Goal: Task Accomplishment & Management: Complete application form

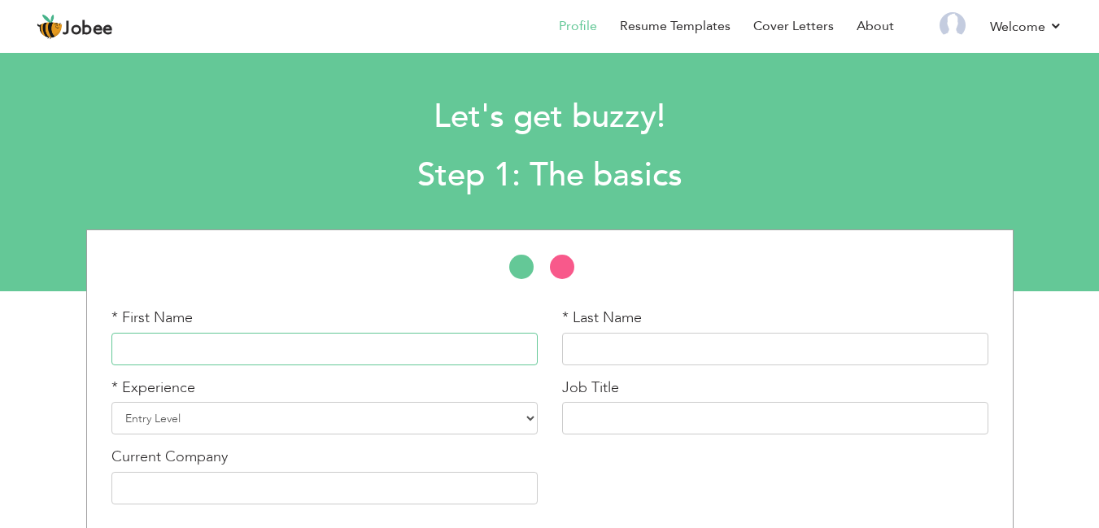
click at [414, 351] on input "text" at bounding box center [324, 349] width 426 height 33
type input "S"
type input "Hussain"
type input "[PERSON_NAME]"
click at [442, 414] on select "Entry Level Less than 1 Year 1 Year 2 Years 3 Years 4 Years 5 Years 6 Years 7 Y…" at bounding box center [324, 418] width 426 height 33
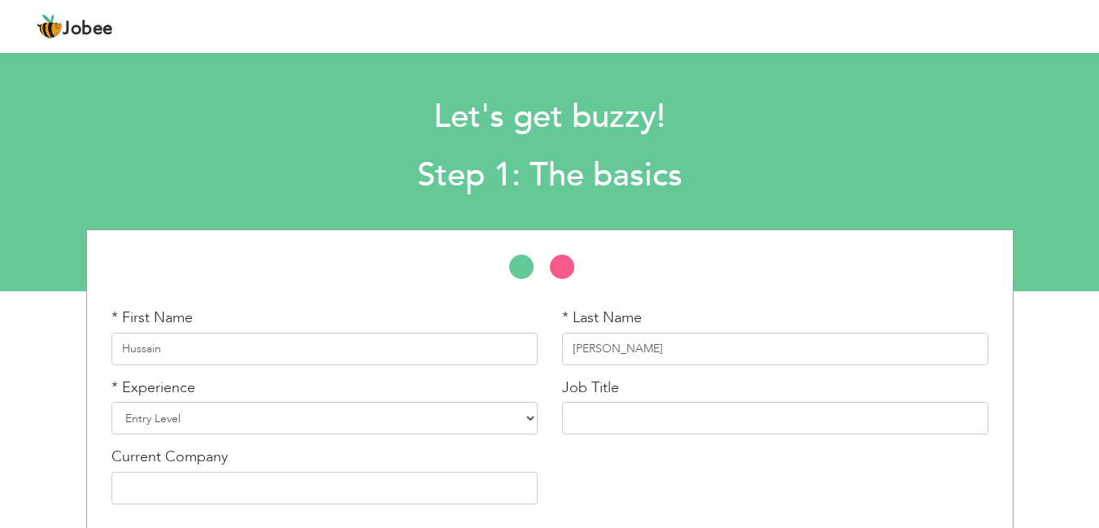
click at [626, 4] on header "Jobee Profile Resume Templates Resume Templates Cover Letters About My Resume W…" at bounding box center [549, 26] width 1099 height 54
drag, startPoint x: 259, startPoint y: 351, endPoint x: 551, endPoint y: 364, distance: 293.1
click at [551, 364] on div "* First Name Hussain * Last Name Mehdi * Experience Entry Level Less than 1 Yea…" at bounding box center [549, 411] width 901 height 209
click at [466, 430] on select "Entry Level Less than 1 Year 1 Year 2 Years 3 Years 4 Years 5 Years 6 Years 7 Y…" at bounding box center [324, 418] width 426 height 33
click at [604, 207] on section "Let's get buzzy! Step 1: The basics * First Name Hussain * Last Name Mehdi * Ex…" at bounding box center [549, 169] width 1099 height 244
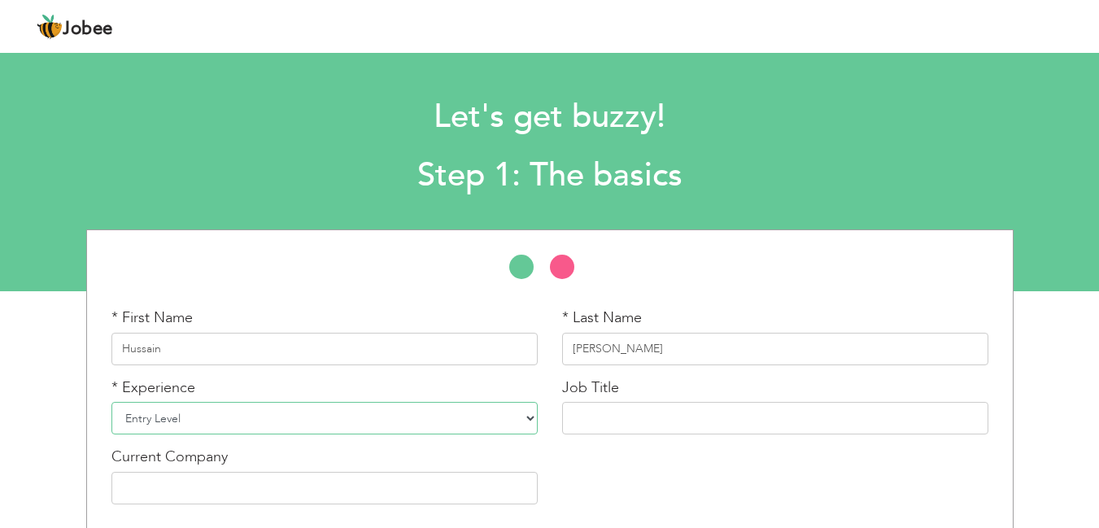
click at [376, 429] on select "Entry Level Less than 1 Year 1 Year 2 Years 3 Years 4 Years 5 Years 6 Years 7 Y…" at bounding box center [324, 418] width 426 height 33
select select "3"
click at [111, 402] on select "Entry Level Less than 1 Year 1 Year 2 Years 3 Years 4 Years 5 Years 6 Years 7 Y…" at bounding box center [324, 418] width 426 height 33
click at [576, 416] on input "text" at bounding box center [775, 418] width 426 height 33
type input "M"
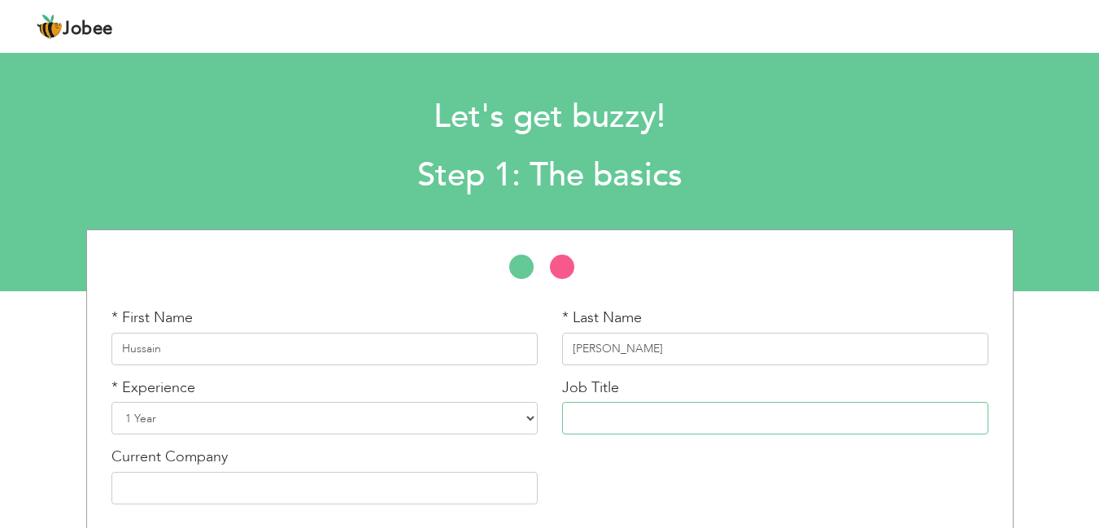
paste input "Management Trainee"
type input "Management Trainee"
click at [469, 496] on input "text" at bounding box center [324, 488] width 426 height 33
click at [134, 488] on input "SIlko Textile" at bounding box center [324, 488] width 426 height 33
type input "SIlko Textile"
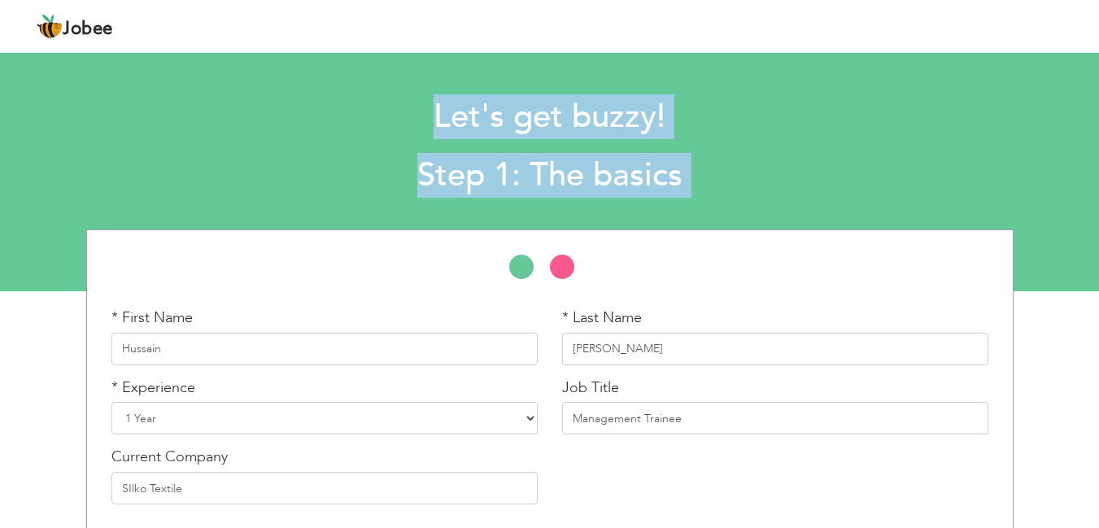
drag, startPoint x: 1066, startPoint y: 193, endPoint x: 1047, endPoint y: 289, distance: 97.9
click at [1047, 289] on section "Let's get buzzy! Step 1: The basics * First Name Hussain * Last Name Mehdi * Ex…" at bounding box center [549, 169] width 1099 height 244
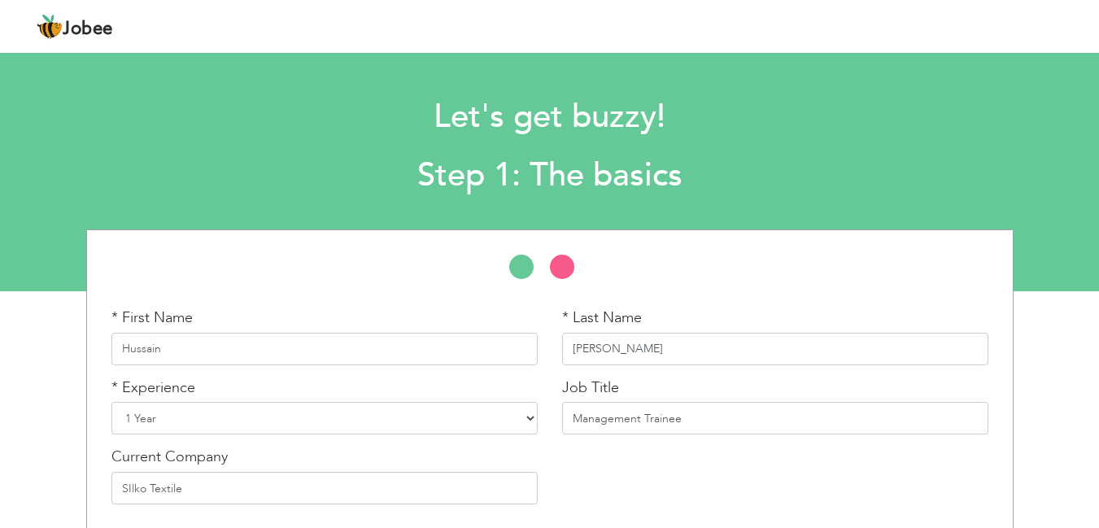
drag, startPoint x: 987, startPoint y: 340, endPoint x: 971, endPoint y: 202, distance: 139.1
click at [971, 202] on section "Let's get buzzy! Step 1: The basics * First Name Hussain * Last Name Mehdi * Ex…" at bounding box center [549, 169] width 1099 height 244
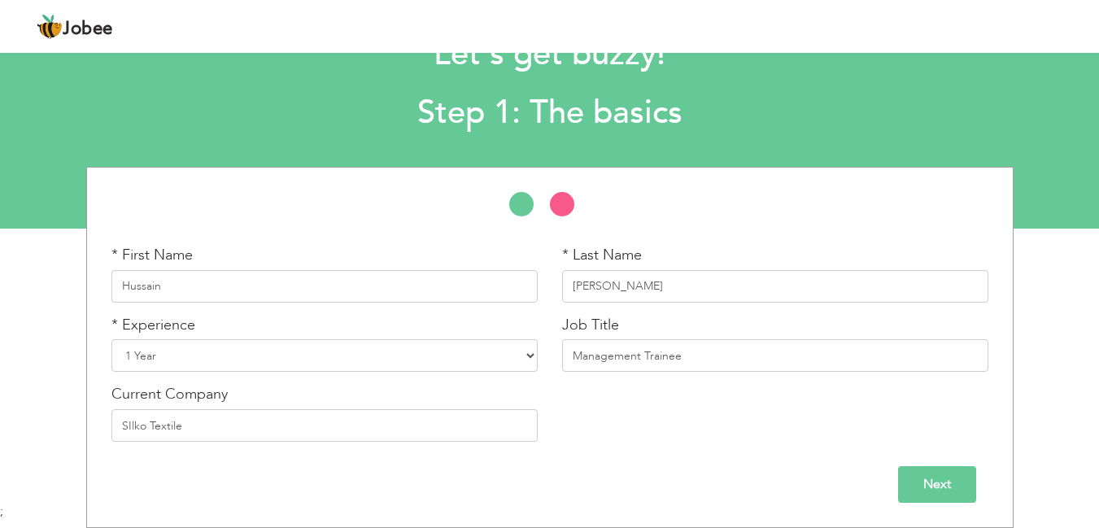
click at [913, 492] on input "Next" at bounding box center [937, 484] width 78 height 37
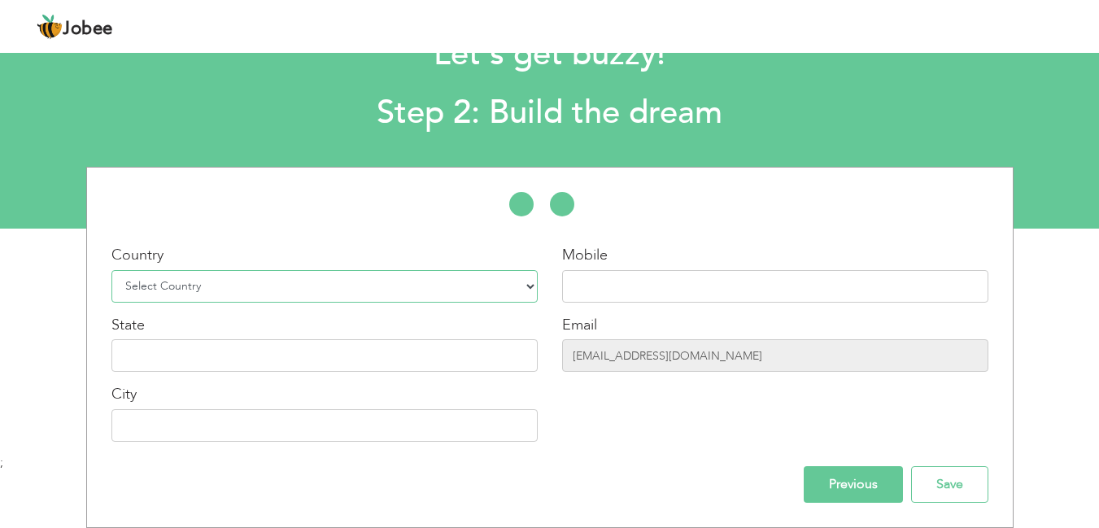
click at [345, 284] on select "Select Country Afghanistan Albania Algeria American Samoa Andorra Angola Anguil…" at bounding box center [324, 286] width 426 height 33
select select "166"
click at [111, 270] on select "Select Country Afghanistan Albania Algeria American Samoa Andorra Angola Anguil…" at bounding box center [324, 286] width 426 height 33
click at [398, 339] on input "text" at bounding box center [324, 355] width 426 height 33
type input "[GEOGRAPHIC_DATA]"
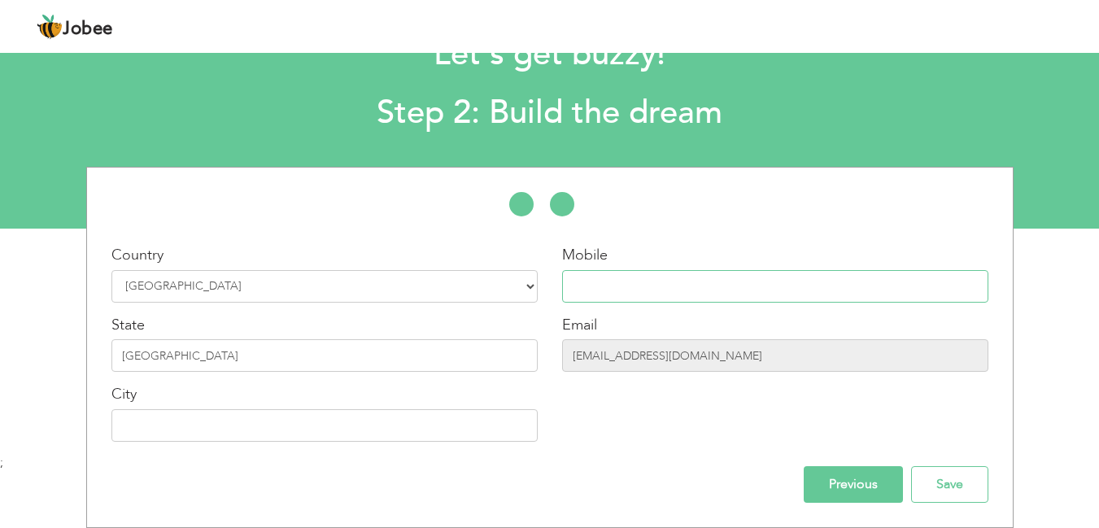
click at [639, 294] on input "text" at bounding box center [775, 286] width 426 height 33
type input "03014259838"
type input "[GEOGRAPHIC_DATA]"
drag, startPoint x: 680, startPoint y: 297, endPoint x: 625, endPoint y: 290, distance: 55.7
click at [625, 290] on input "03014259838" at bounding box center [775, 286] width 426 height 33
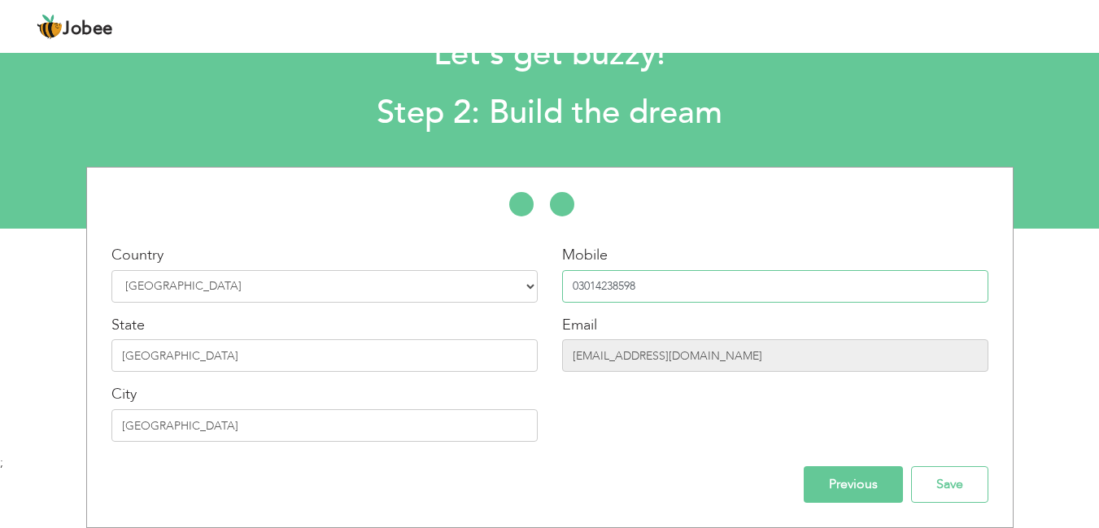
drag, startPoint x: 642, startPoint y: 284, endPoint x: 596, endPoint y: 283, distance: 45.6
click at [596, 283] on input "03014238598" at bounding box center [775, 286] width 426 height 33
type input "0"
type input "0301 9294 501"
click at [935, 488] on input "Save" at bounding box center [949, 484] width 77 height 37
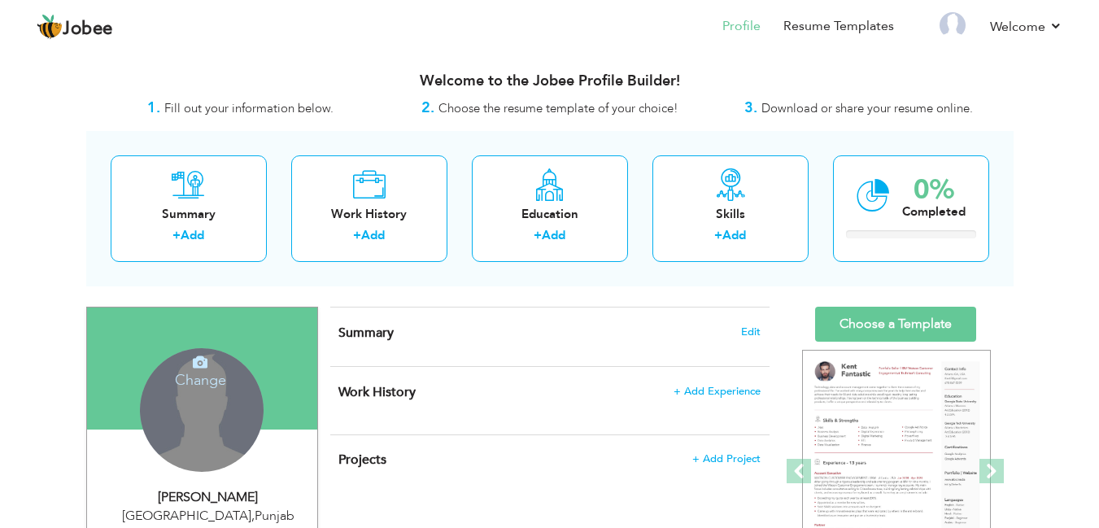
click at [214, 413] on div "Change Remove" at bounding box center [202, 410] width 124 height 124
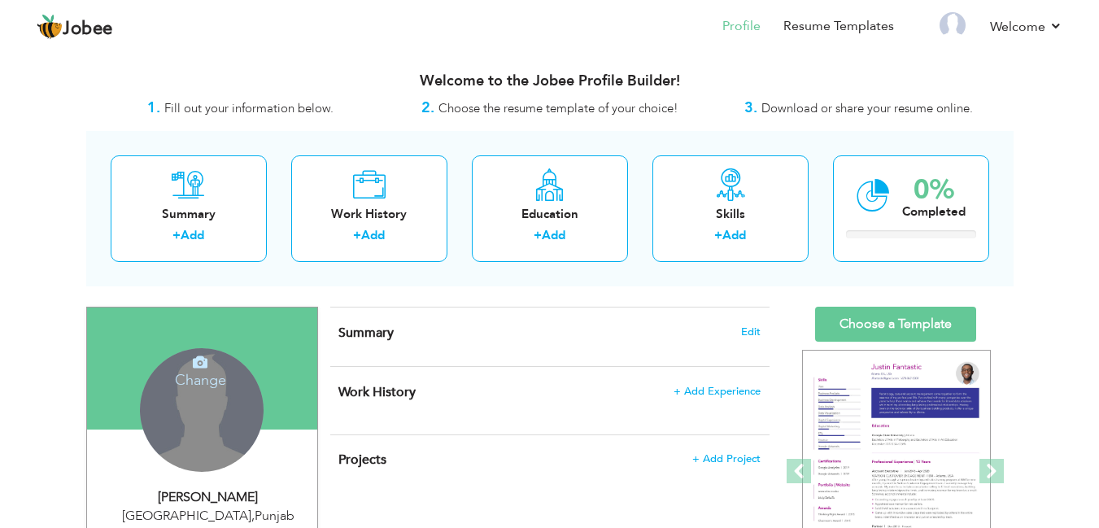
click at [194, 379] on h4 "Change" at bounding box center [200, 369] width 116 height 39
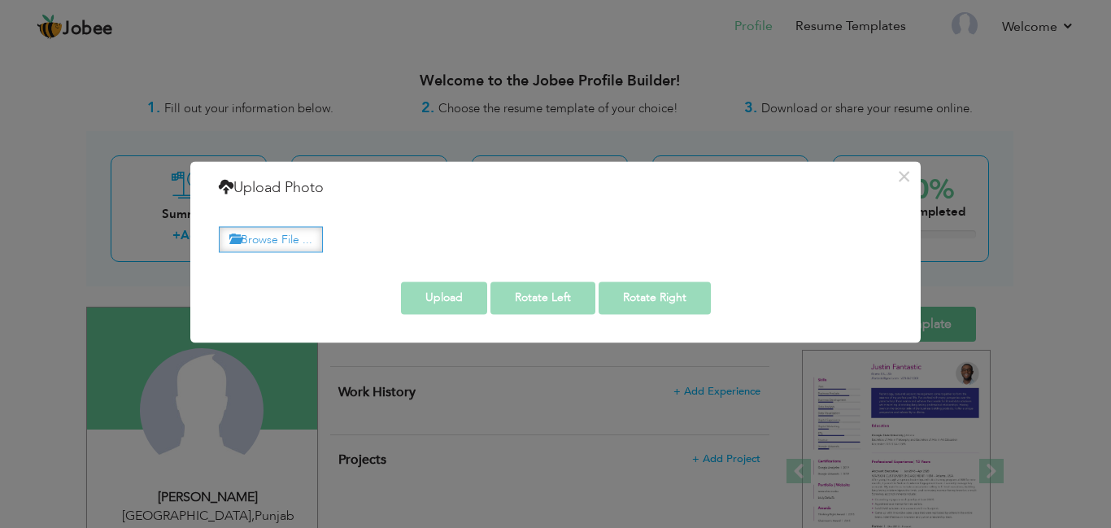
click at [253, 238] on label "Browse File ..." at bounding box center [271, 239] width 104 height 25
click at [0, 0] on input "Browse File ..." at bounding box center [0, 0] width 0 height 0
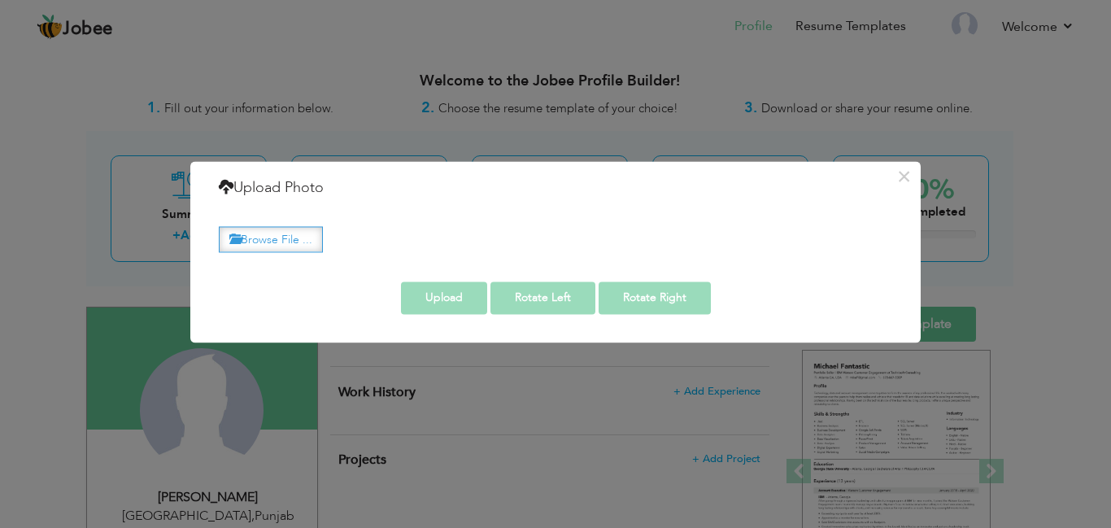
click at [286, 234] on label "Browse File ..." at bounding box center [271, 239] width 104 height 25
click at [0, 0] on input "Browse File ..." at bounding box center [0, 0] width 0 height 0
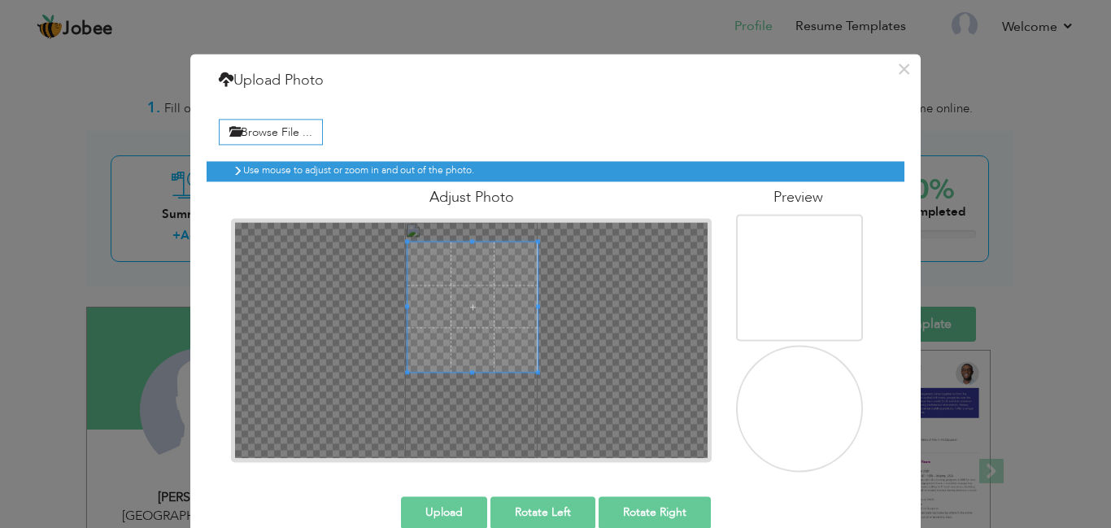
click at [440, 267] on span at bounding box center [473, 307] width 130 height 130
click at [442, 264] on span at bounding box center [473, 303] width 130 height 130
click at [447, 505] on button "Upload" at bounding box center [444, 512] width 86 height 33
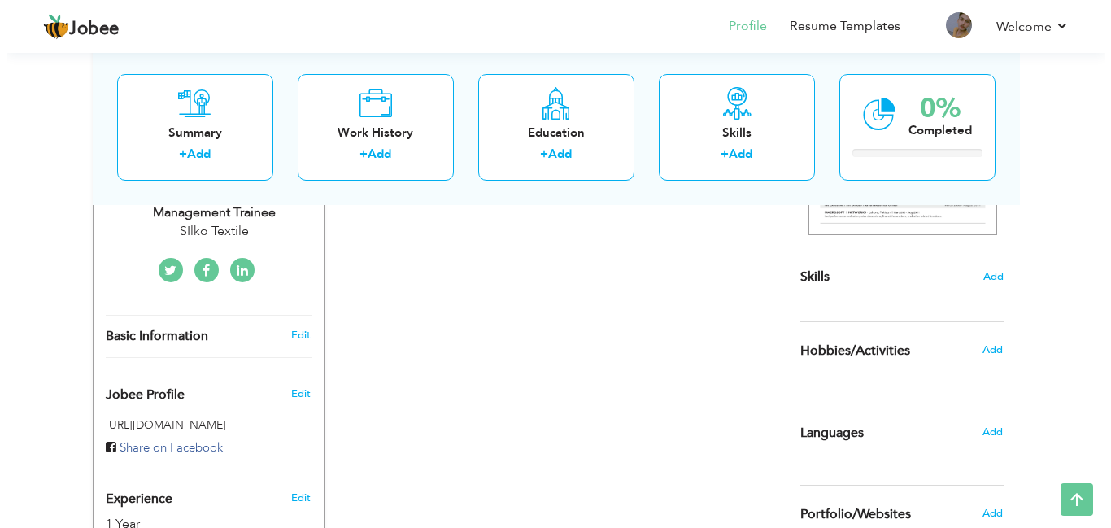
scroll to position [368, 0]
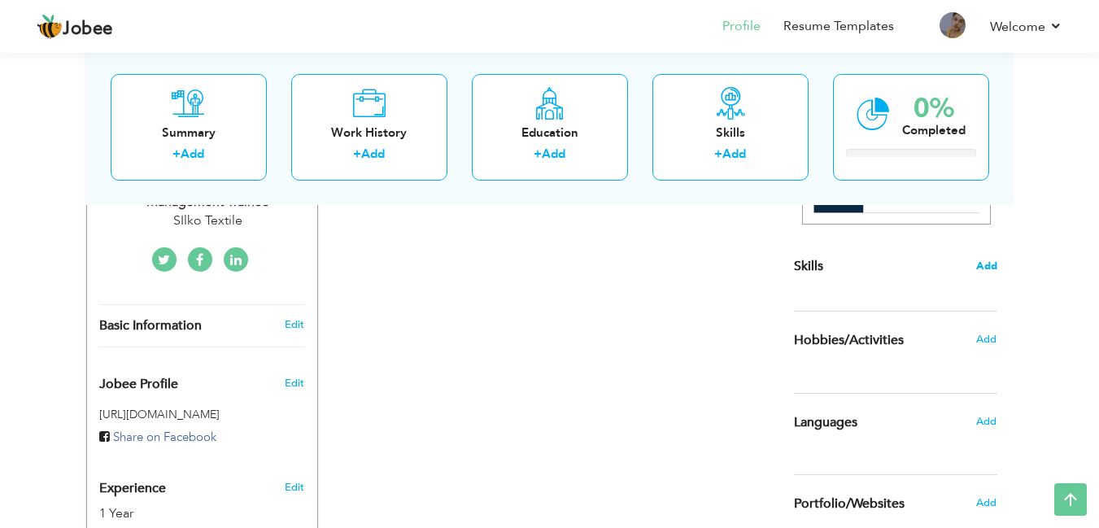
click at [980, 268] on span "Add" at bounding box center [986, 266] width 21 height 15
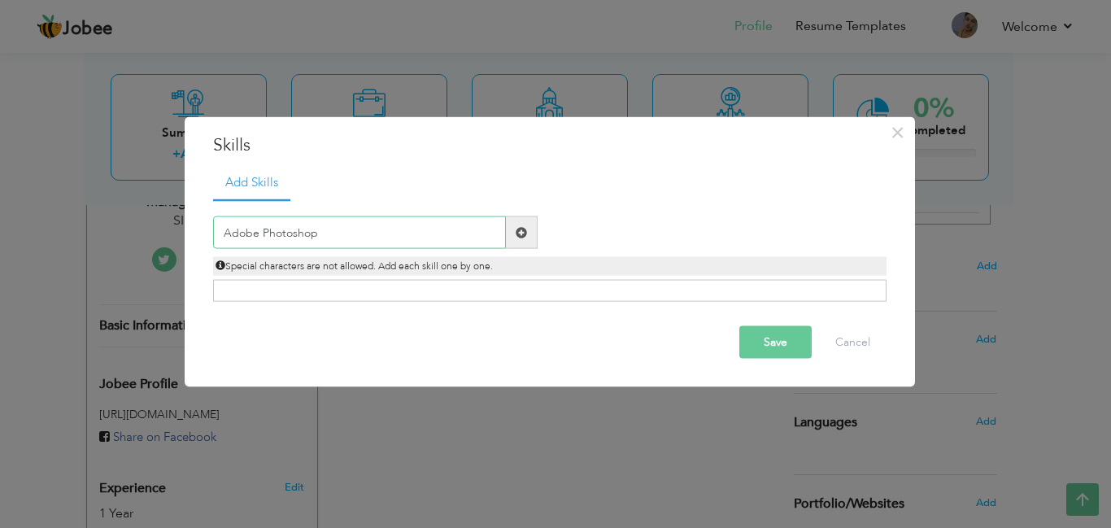
type input "Adobe Photoshop"
click at [516, 236] on span at bounding box center [521, 231] width 11 height 11
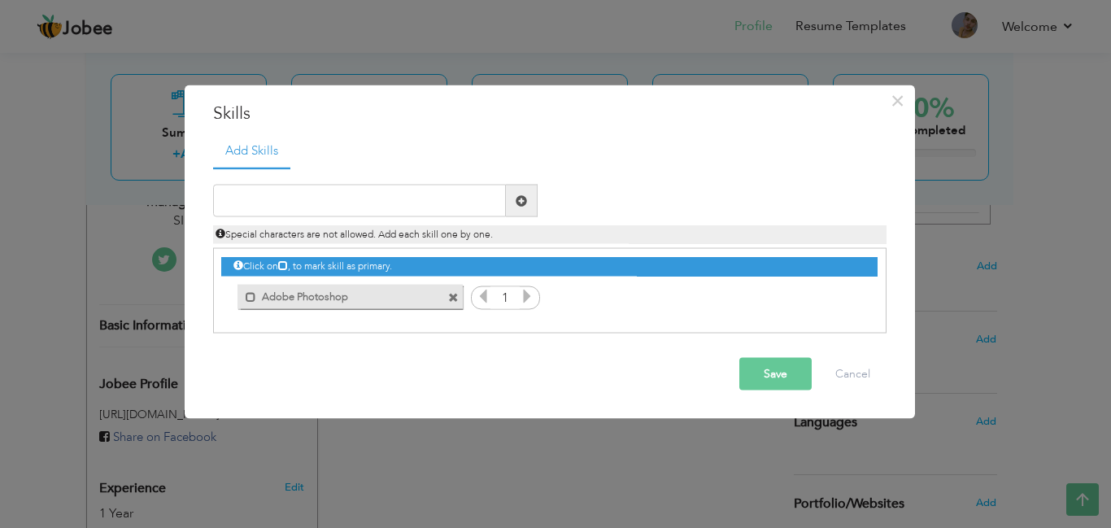
click at [527, 294] on icon at bounding box center [527, 296] width 15 height 15
click at [521, 203] on span at bounding box center [521, 199] width 11 height 11
type input "M"
click at [456, 293] on span at bounding box center [453, 297] width 11 height 11
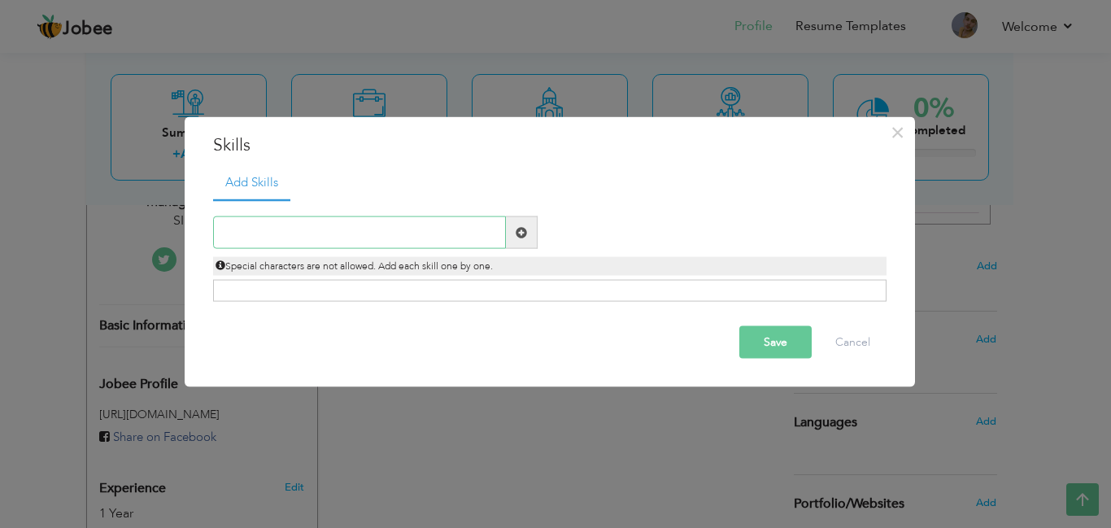
click at [450, 233] on input "text" at bounding box center [359, 232] width 293 height 33
type input "MS Office"
click at [516, 231] on span at bounding box center [521, 231] width 11 height 11
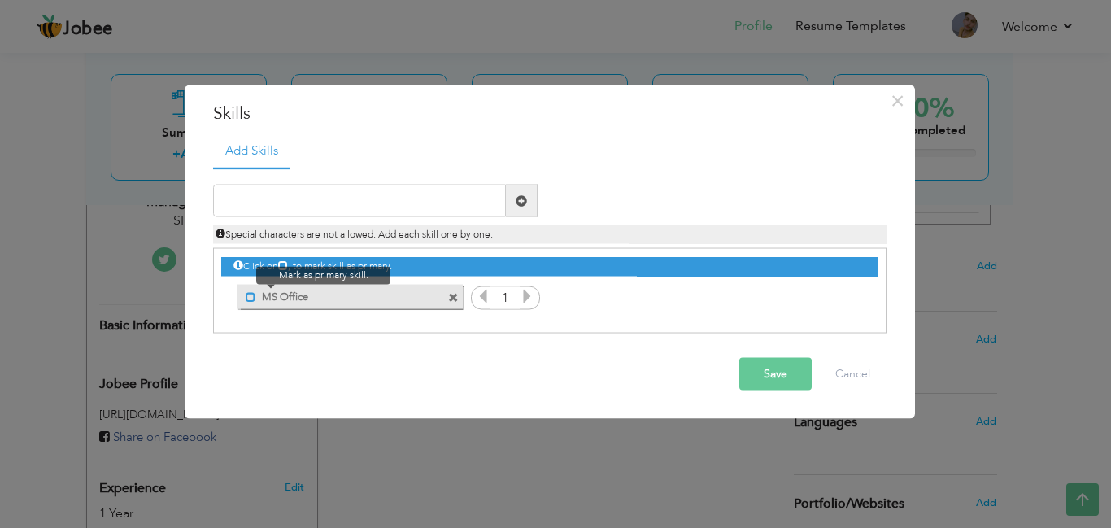
click at [246, 296] on span at bounding box center [251, 296] width 11 height 11
click at [525, 294] on icon at bounding box center [527, 296] width 15 height 15
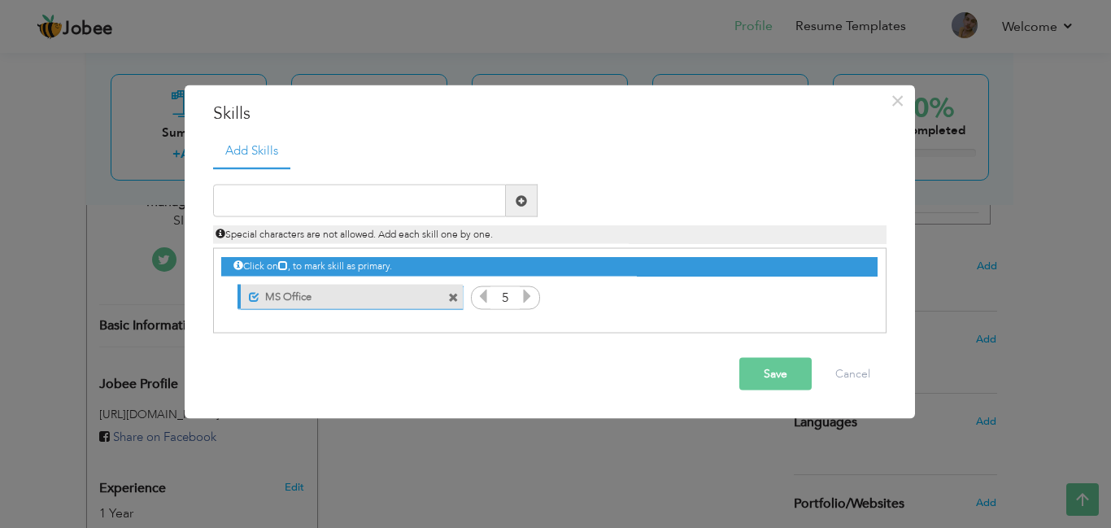
click at [525, 294] on icon at bounding box center [527, 296] width 15 height 15
drag, startPoint x: 525, startPoint y: 294, endPoint x: 498, endPoint y: 279, distance: 31.3
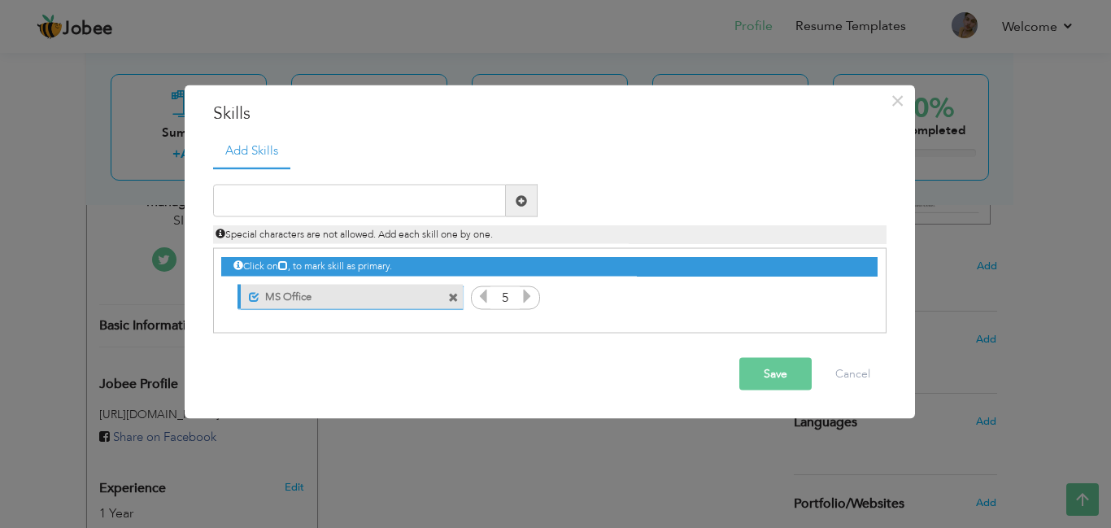
click at [498, 279] on div "Click on , to mark skill as primary. Mark as primary skill. Adobe Photoshop 1 M…" at bounding box center [549, 280] width 656 height 63
click at [405, 204] on input "text" at bounding box center [359, 201] width 293 height 33
click at [351, 203] on input "text" at bounding box center [359, 201] width 293 height 33
click at [641, 267] on div "Click on , to mark skill as primary." at bounding box center [549, 266] width 656 height 19
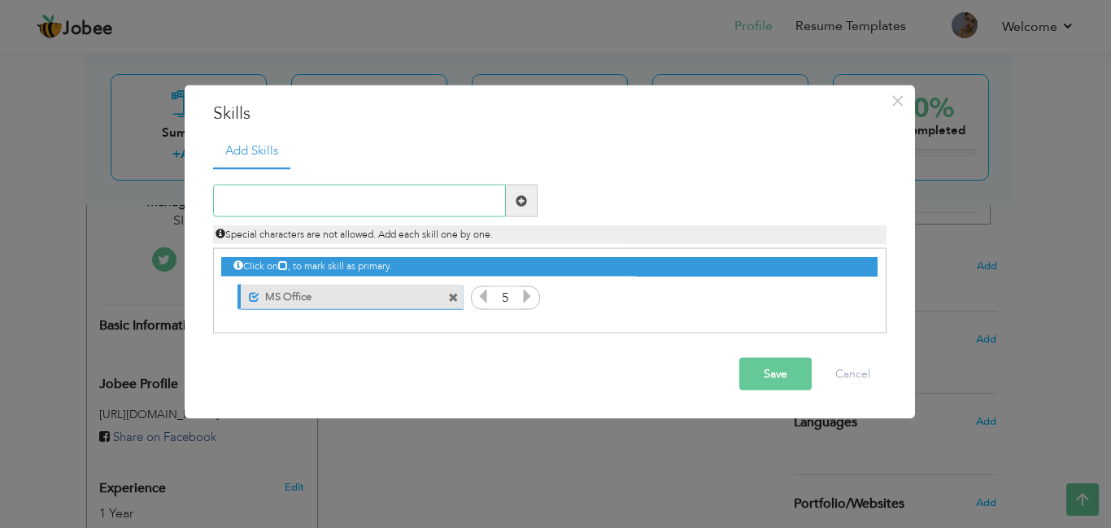
click at [428, 207] on input "text" at bounding box center [359, 201] width 293 height 33
type input "ZK Teco Software"
click at [516, 202] on span at bounding box center [521, 199] width 11 height 11
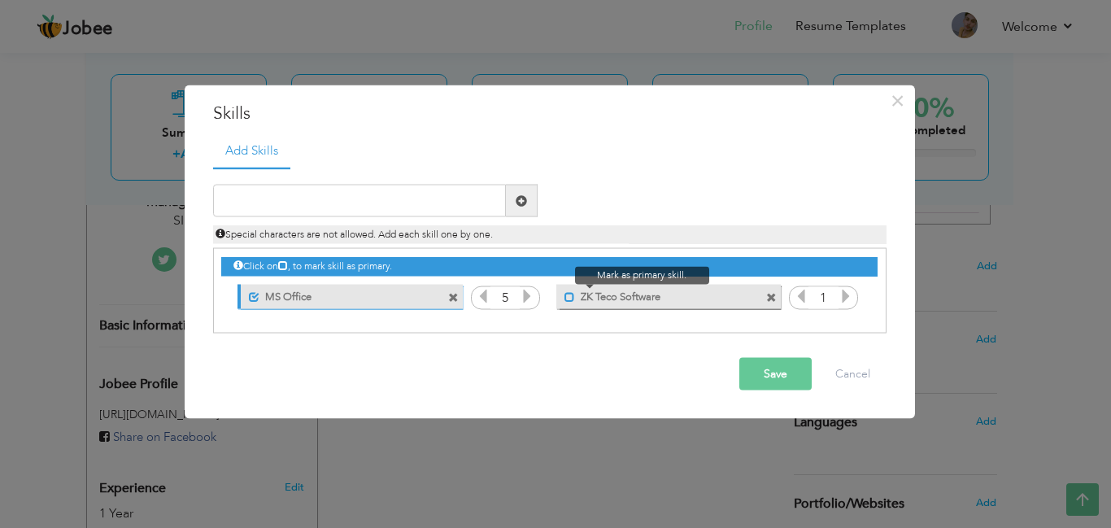
click at [573, 294] on span at bounding box center [570, 296] width 11 height 11
click at [845, 297] on icon at bounding box center [846, 296] width 15 height 15
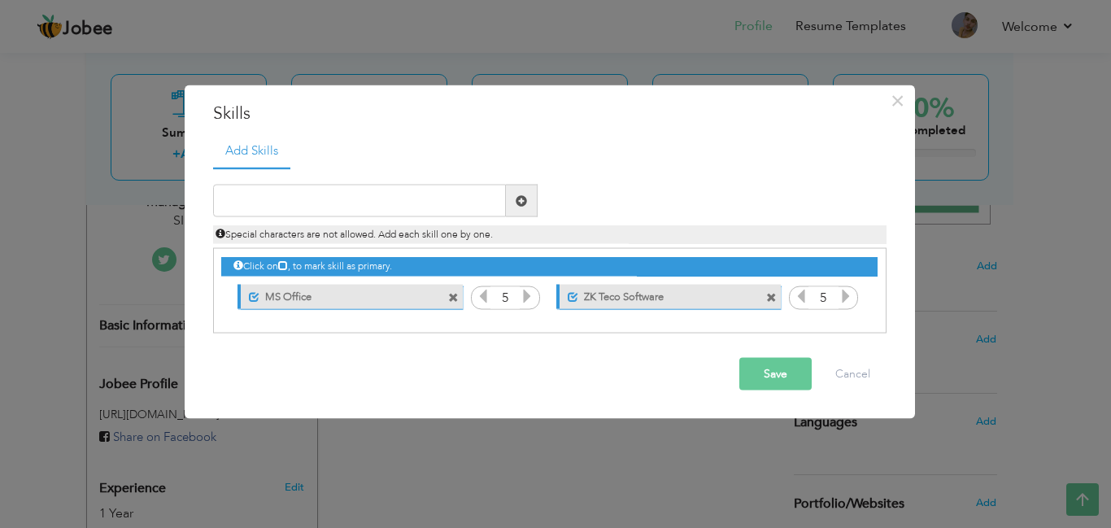
click at [845, 297] on icon at bounding box center [846, 296] width 15 height 15
click at [435, 194] on input "text" at bounding box center [359, 201] width 293 height 33
type input "Time Trax"
click at [522, 201] on span at bounding box center [521, 199] width 11 height 11
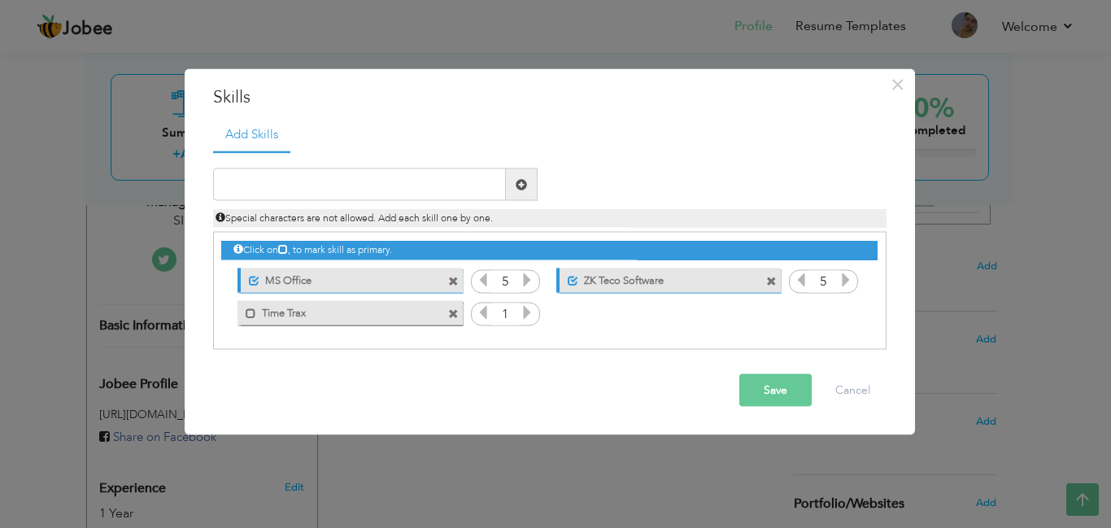
click at [522, 316] on icon at bounding box center [527, 312] width 15 height 15
click at [243, 311] on span at bounding box center [247, 308] width 19 height 16
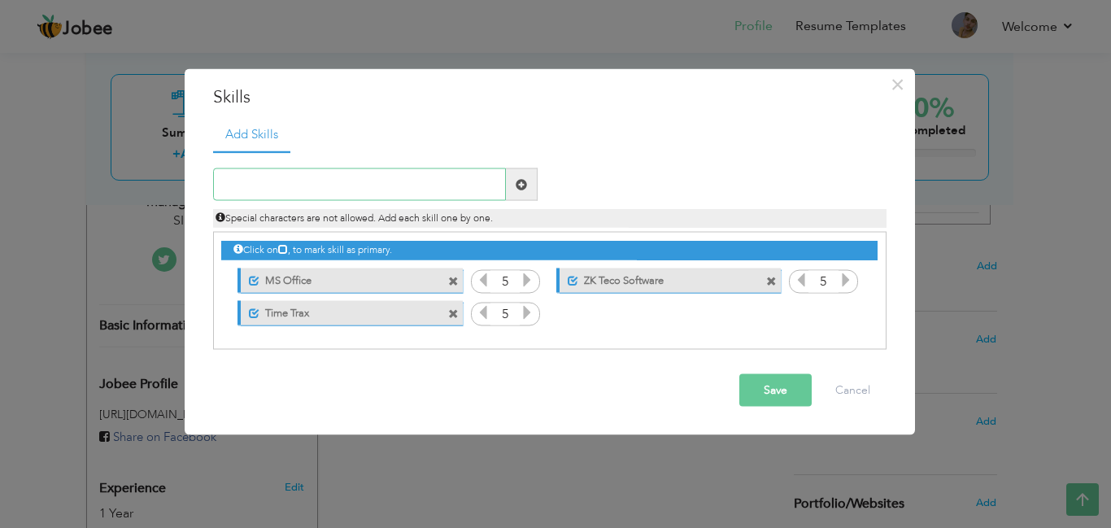
click at [476, 177] on input "text" at bounding box center [359, 184] width 293 height 33
type input "Oracle"
click at [517, 188] on span at bounding box center [521, 183] width 11 height 11
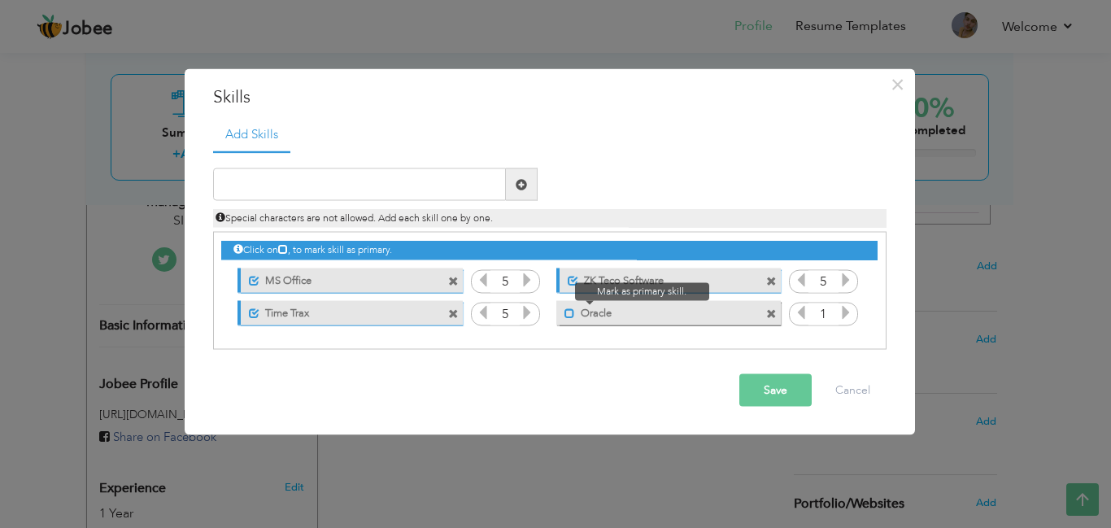
click at [567, 316] on span at bounding box center [570, 312] width 11 height 11
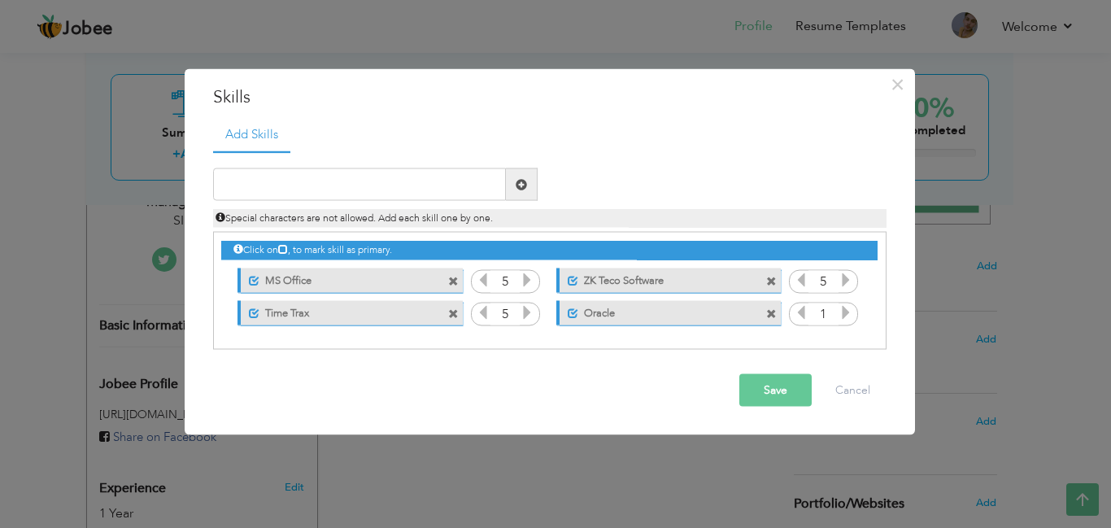
click at [840, 311] on icon at bounding box center [846, 312] width 15 height 15
click at [806, 316] on icon at bounding box center [801, 312] width 15 height 15
click at [417, 194] on input "text" at bounding box center [359, 184] width 293 height 33
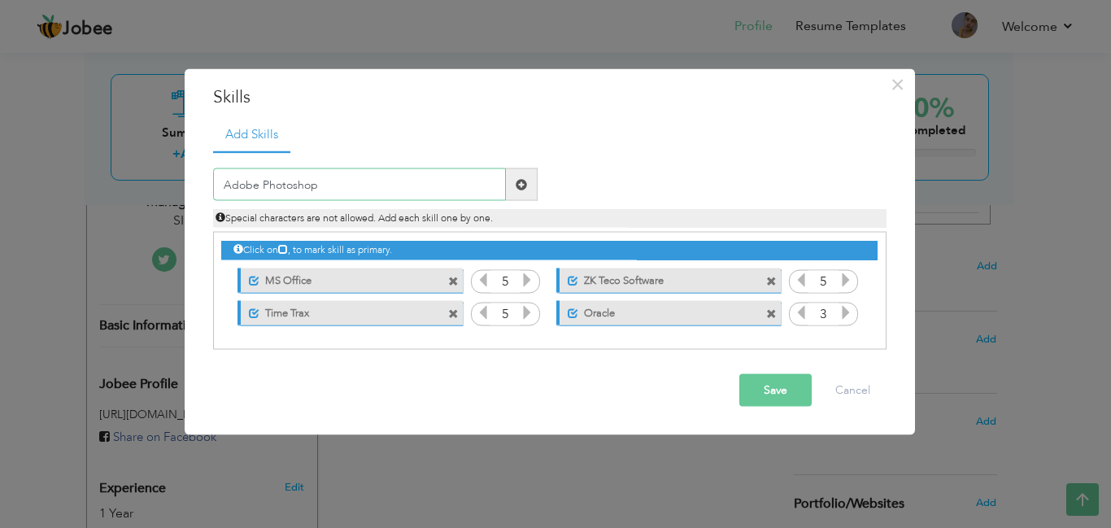
type input "Adobe Photoshop"
click at [530, 181] on span at bounding box center [522, 184] width 32 height 33
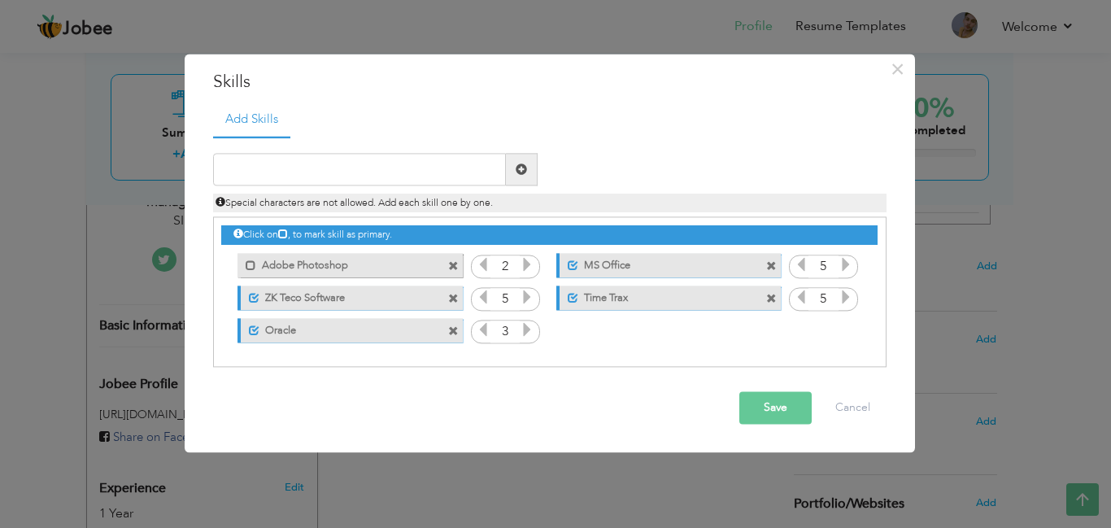
click at [256, 264] on label "Adobe Photoshop" at bounding box center [338, 263] width 164 height 20
click at [378, 174] on input "text" at bounding box center [359, 170] width 293 height 33
type input "Windows Insatllation"
click at [525, 167] on span at bounding box center [521, 168] width 11 height 11
click at [845, 336] on icon at bounding box center [846, 330] width 15 height 15
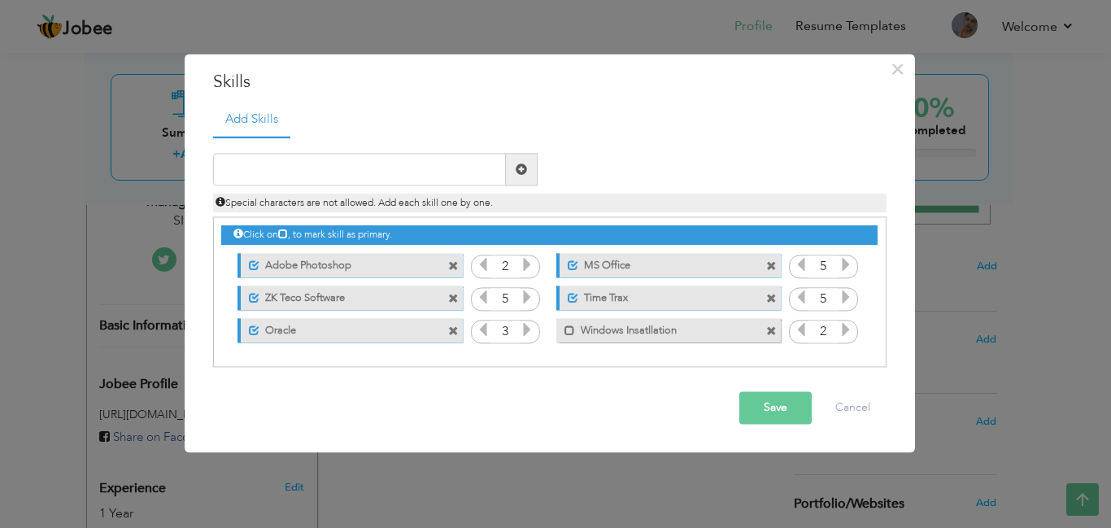
click at [845, 336] on icon at bounding box center [846, 330] width 15 height 15
drag, startPoint x: 804, startPoint y: 337, endPoint x: 566, endPoint y: 330, distance: 237.6
click at [566, 218] on div "Mark as primary skill. Windows Insatllation 1" at bounding box center [549, 218] width 656 height 0
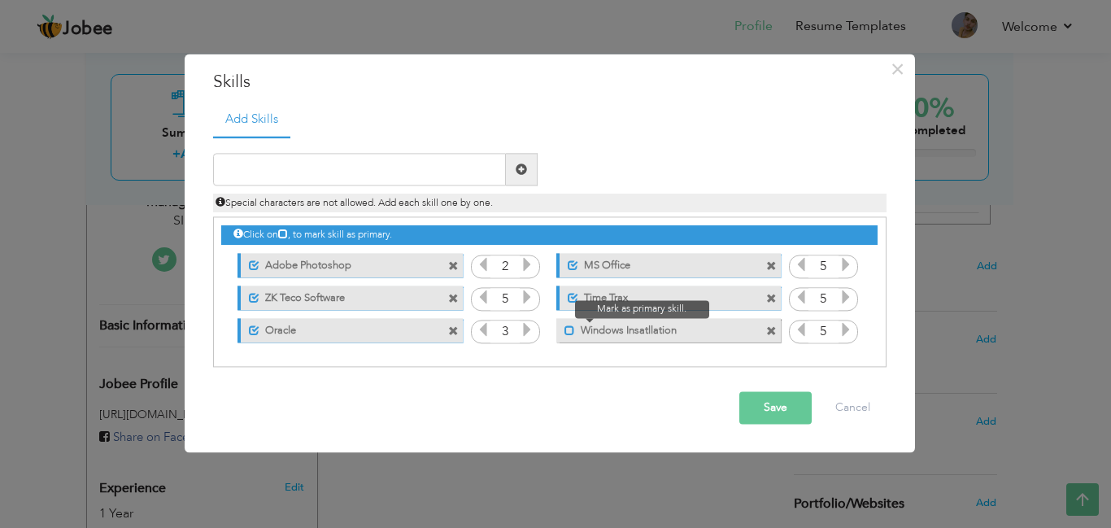
click at [566, 330] on span at bounding box center [570, 330] width 11 height 11
click at [313, 161] on input "text" at bounding box center [359, 170] width 293 height 33
type input "Camera Installation"
click at [517, 171] on span at bounding box center [521, 168] width 11 height 11
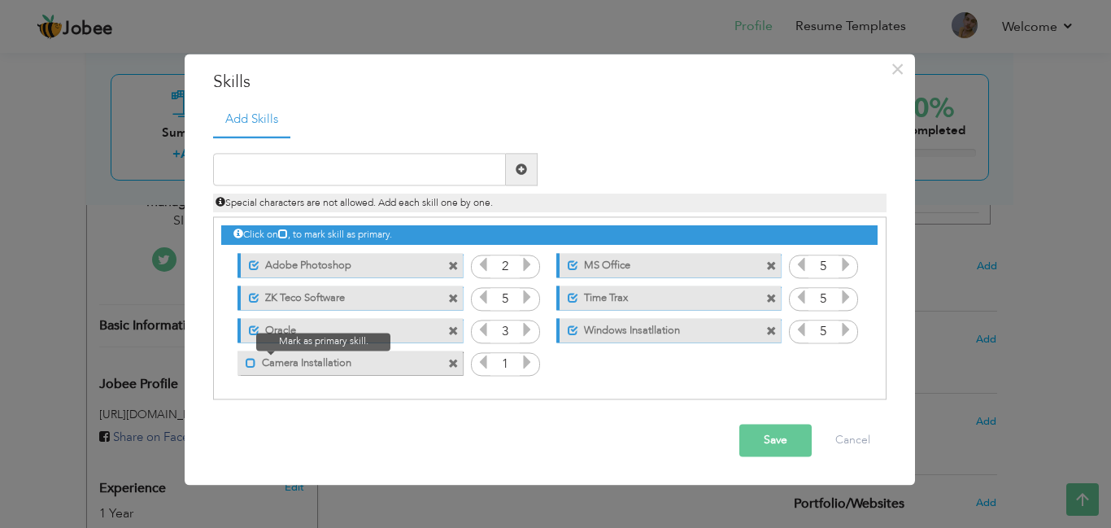
click at [250, 360] on span at bounding box center [251, 363] width 11 height 11
click at [518, 364] on input "1" at bounding box center [505, 364] width 30 height 23
click at [531, 366] on icon at bounding box center [527, 362] width 15 height 15
click at [331, 168] on input "text" at bounding box center [359, 170] width 293 height 33
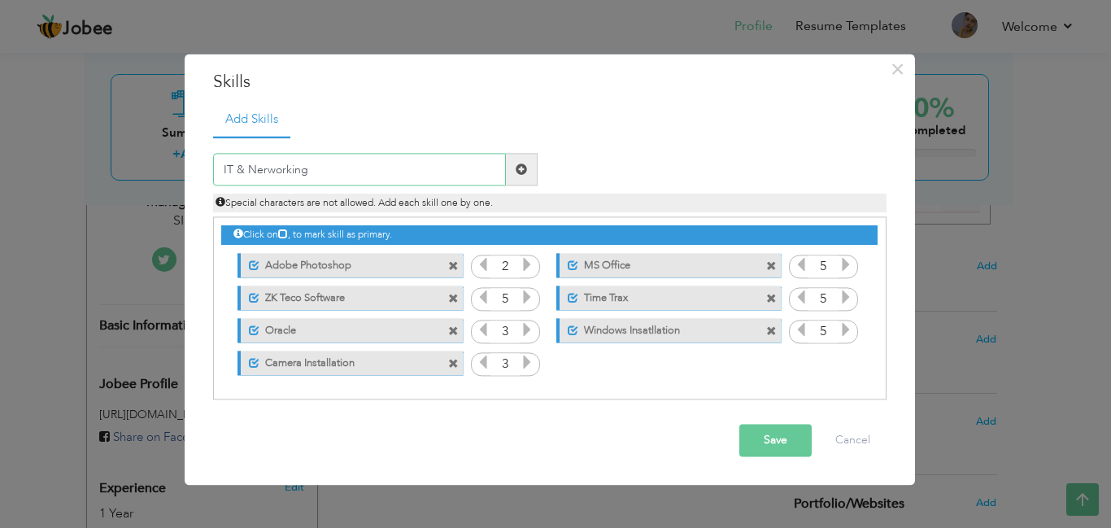
type input "IT & Nerworking"
click at [518, 168] on span at bounding box center [521, 168] width 11 height 11
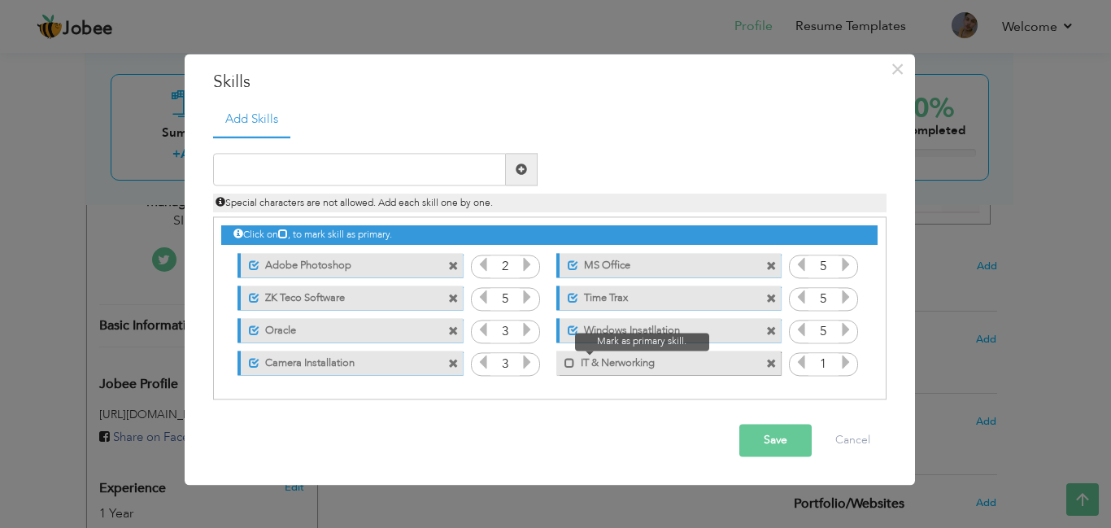
click at [563, 367] on div "Mark as primary skill." at bounding box center [565, 359] width 19 height 17
click at [567, 367] on span at bounding box center [570, 363] width 11 height 11
click at [840, 372] on span at bounding box center [846, 365] width 15 height 21
click at [353, 159] on input "text" at bounding box center [359, 170] width 293 height 33
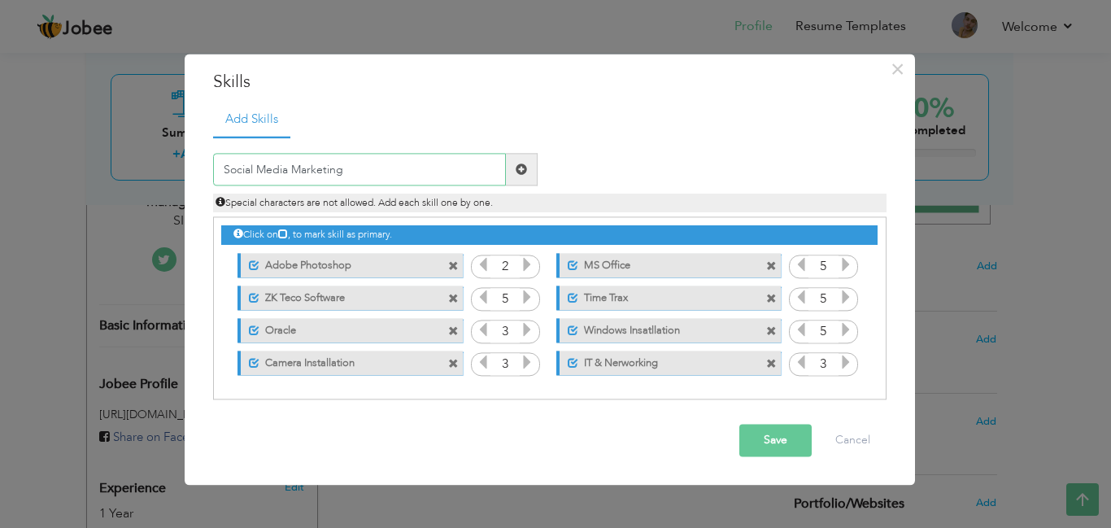
type input "Social Media Marketing"
click at [522, 175] on span at bounding box center [521, 168] width 11 height 11
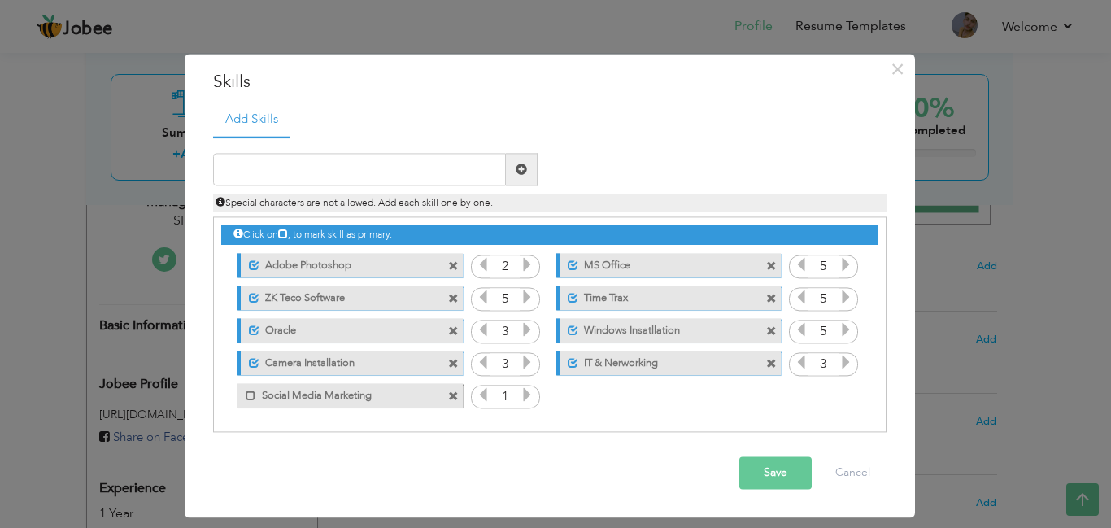
click at [525, 399] on icon at bounding box center [527, 395] width 15 height 15
click at [246, 395] on span at bounding box center [251, 395] width 11 height 11
click at [527, 396] on icon at bounding box center [527, 395] width 15 height 15
click at [757, 482] on button "Save" at bounding box center [775, 473] width 72 height 33
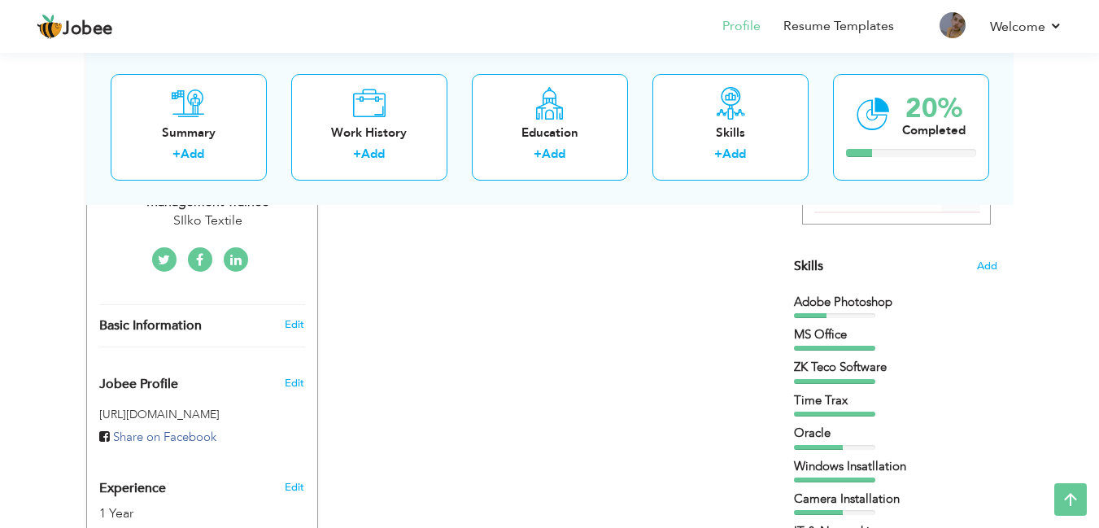
click at [281, 317] on div "Edit" at bounding box center [297, 324] width 38 height 15
type input "Hussain"
type input "[PERSON_NAME]"
type input "0301 9294 501"
select select "number:166"
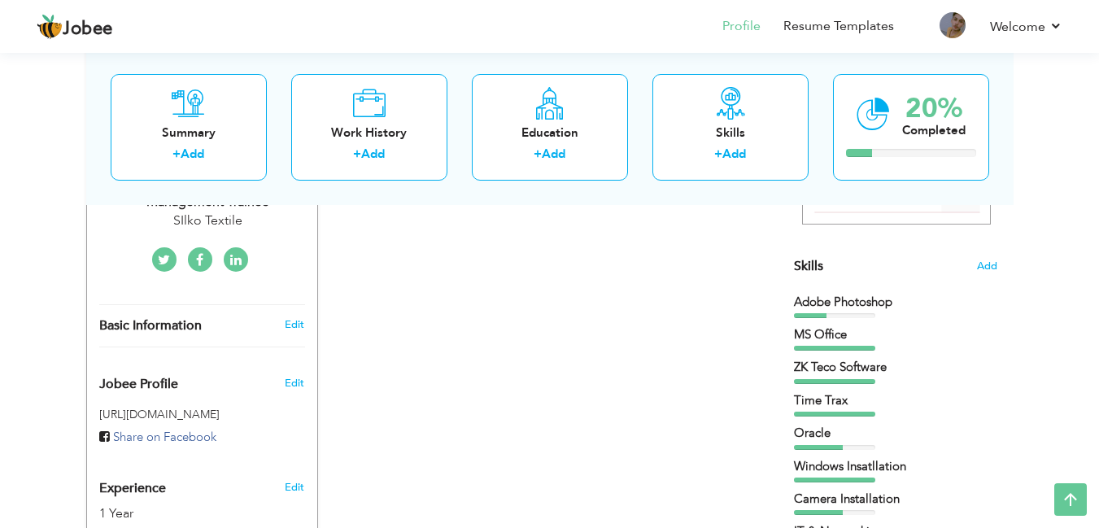
type input "[GEOGRAPHIC_DATA]"
select select "number:3"
type input "SIlko Textile"
type input "Management Trainee"
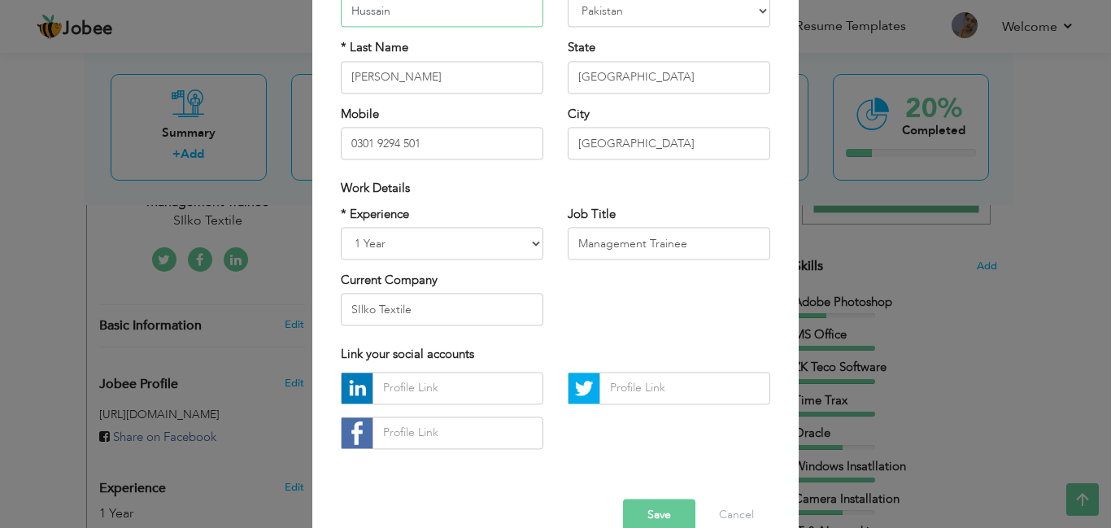
scroll to position [207, 0]
